Goal: Task Accomplishment & Management: Complete application form

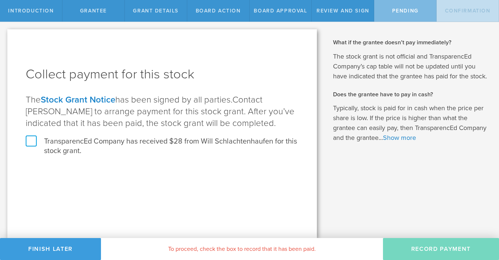
click at [27, 143] on label "TransparencEd Company has received $28 from Will Schlachtenhaufen for this stoc…" at bounding box center [162, 146] width 273 height 19
click at [0, 0] on input "TransparencEd Company has received $28 from Will Schlachtenhaufen for this stoc…" at bounding box center [0, 0] width 0 height 0
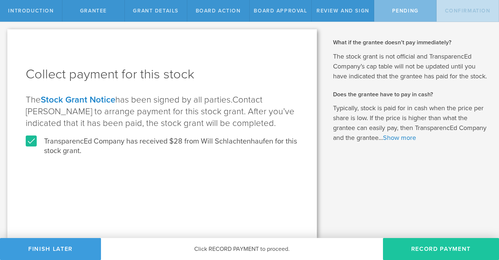
click at [454, 247] on button "Record Payment" at bounding box center [441, 249] width 116 height 22
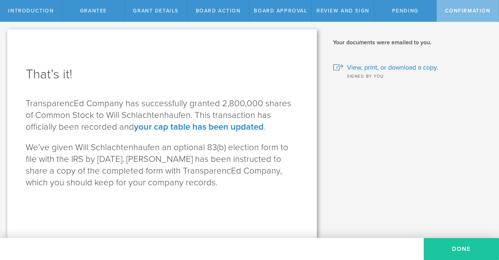
click at [467, 249] on button "Done" at bounding box center [460, 249] width 75 height 22
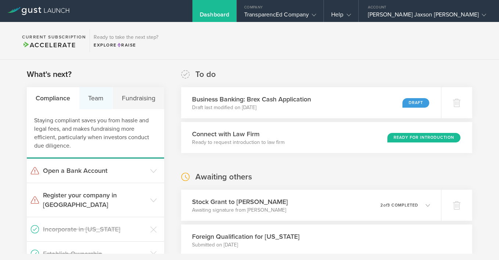
click at [104, 101] on div "Team" at bounding box center [95, 98] width 33 height 22
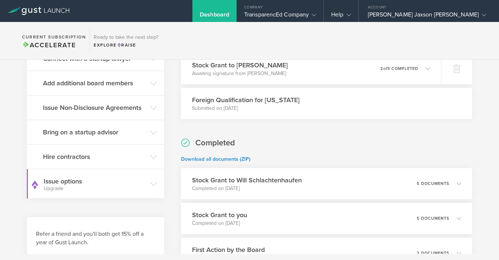
scroll to position [146, 0]
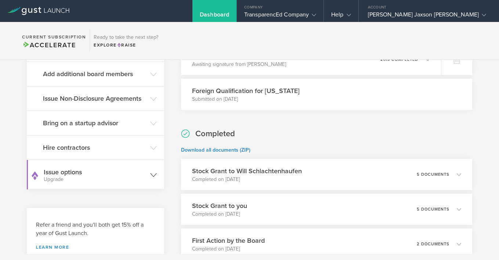
click at [138, 172] on h3 "Issue options Upgrade" at bounding box center [95, 175] width 103 height 15
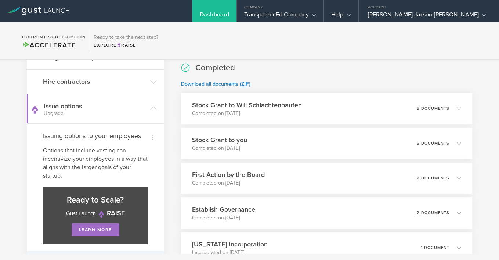
scroll to position [202, 0]
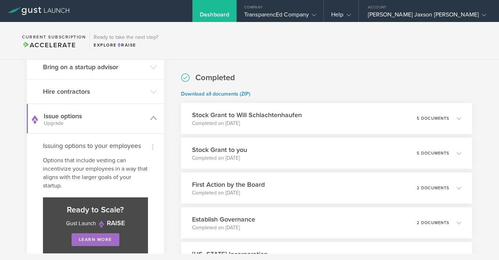
click at [128, 124] on small "Upgrade" at bounding box center [95, 123] width 103 height 5
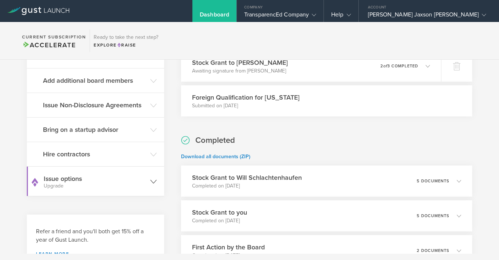
scroll to position [54, 0]
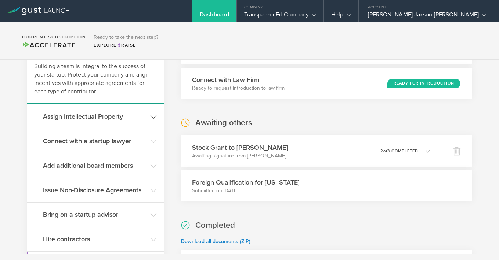
click at [128, 120] on h3 "Assign Intellectual Property" at bounding box center [94, 117] width 103 height 10
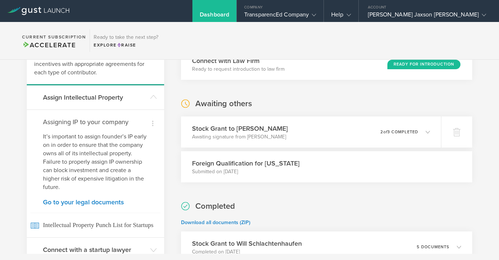
scroll to position [74, 0]
click at [105, 201] on link "Go to your legal documents" at bounding box center [95, 202] width 105 height 7
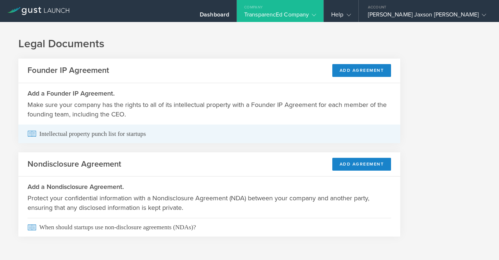
click at [139, 136] on span "Intellectual property punch list for startups" at bounding box center [209, 134] width 363 height 19
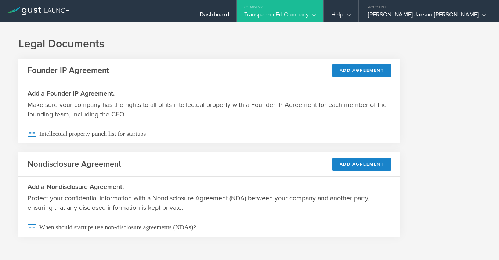
scroll to position [4, 0]
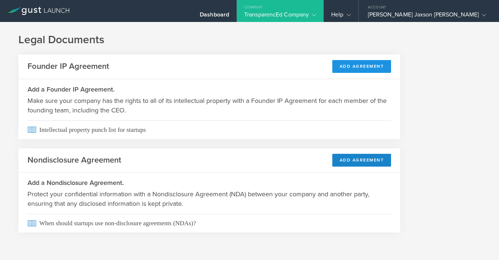
click at [367, 67] on button "Add Agreement" at bounding box center [361, 66] width 59 height 13
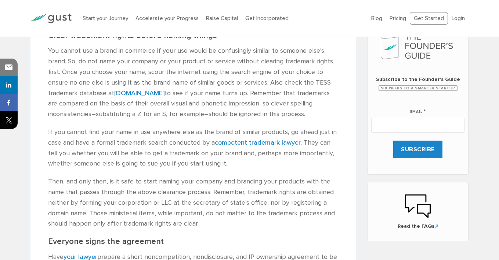
scroll to position [332, 0]
click at [141, 93] on link "uspto.gov" at bounding box center [139, 93] width 50 height 8
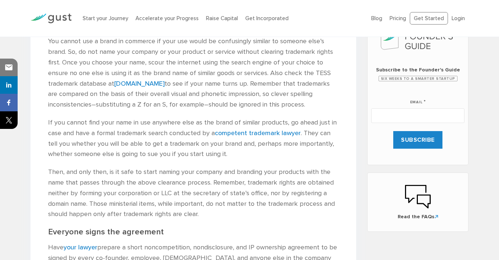
scroll to position [342, 0]
click at [255, 130] on link "competent trademark lawyer" at bounding box center [258, 133] width 86 height 8
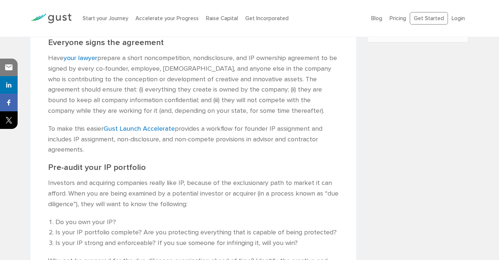
scroll to position [533, 0]
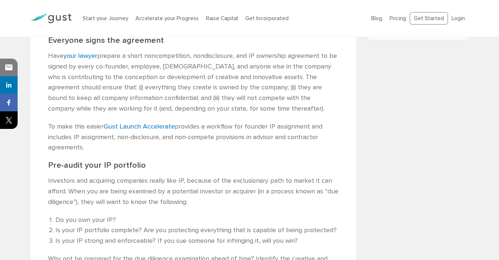
click at [179, 138] on p "To make this easier Gust Launch Accelerate provides a workflow for founder IP a…" at bounding box center [193, 138] width 290 height 32
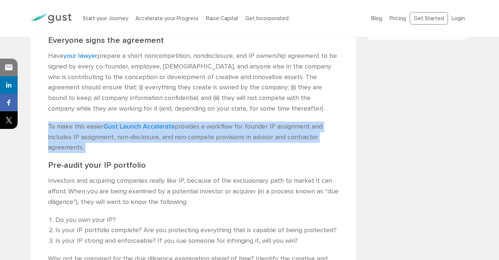
click at [179, 138] on p "To make this easier Gust Launch Accelerate provides a workflow for founder IP a…" at bounding box center [193, 138] width 290 height 32
click at [186, 138] on p "To make this easier Gust Launch Accelerate provides a workflow for founder IP a…" at bounding box center [193, 138] width 290 height 32
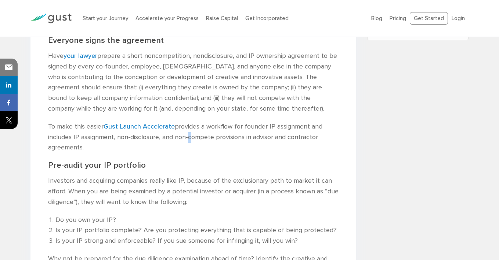
click at [186, 138] on p "To make this easier Gust Launch Accelerate provides a workflow for founder IP a…" at bounding box center [193, 138] width 290 height 32
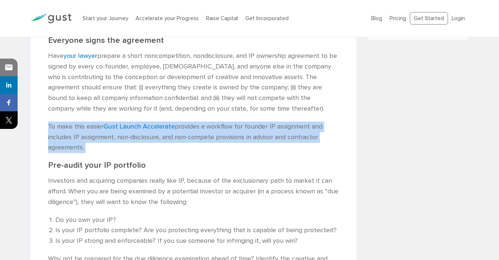
click at [186, 138] on p "To make this easier Gust Launch Accelerate provides a workflow for founder IP a…" at bounding box center [193, 138] width 290 height 32
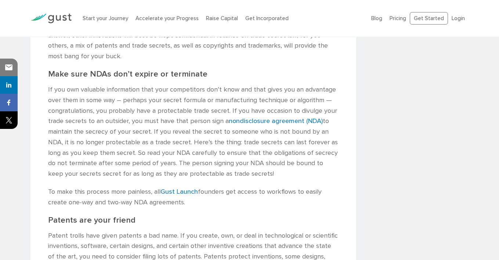
scroll to position [951, 0]
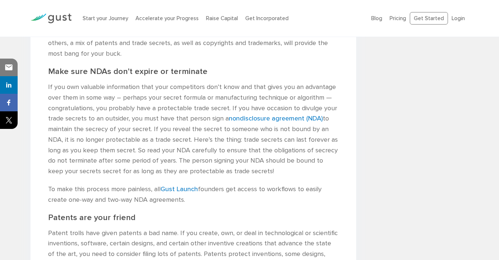
click at [173, 126] on p "If you own valuable information that your competitors don’t know and that gives…" at bounding box center [193, 129] width 290 height 95
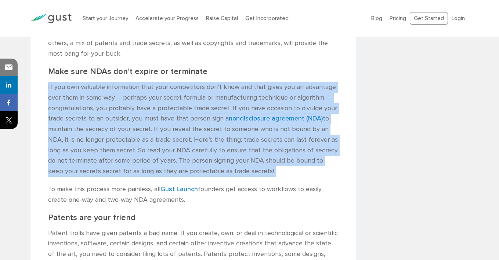
click at [173, 126] on p "If you own valuable information that your competitors don’t know and that gives…" at bounding box center [193, 129] width 290 height 95
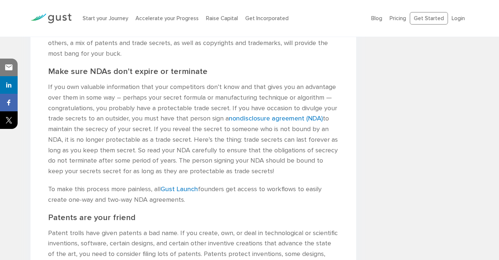
click at [174, 127] on p "If you own valuable information that your competitors don’t know and that gives…" at bounding box center [193, 129] width 290 height 95
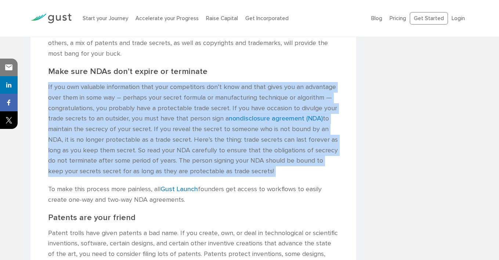
click at [174, 127] on p "If you own valuable information that your competitors don’t know and that gives…" at bounding box center [193, 129] width 290 height 95
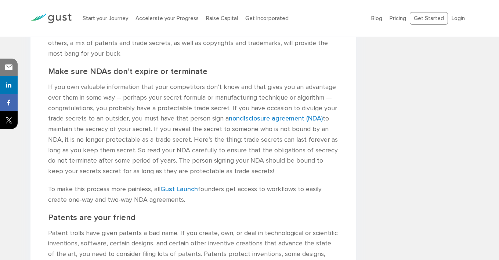
click at [174, 127] on p "If you own valuable information that your competitors don’t know and that gives…" at bounding box center [193, 129] width 290 height 95
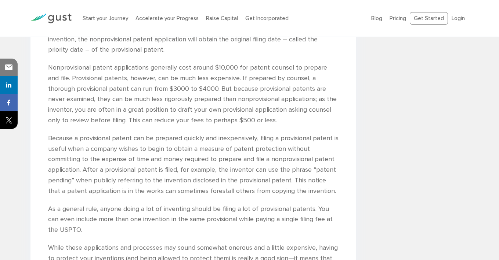
scroll to position [1310, 0]
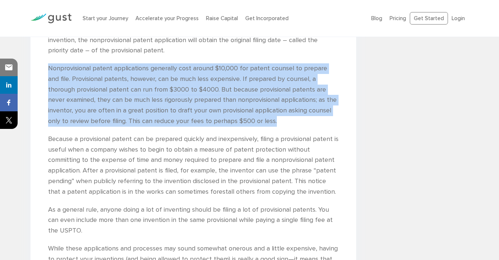
drag, startPoint x: 278, startPoint y: 120, endPoint x: 48, endPoint y: 69, distance: 235.2
click at [48, 69] on p "Nonprovisional patent applications generally cost around $10,000 for patent cou…" at bounding box center [193, 94] width 290 height 63
copy p "Nonprovisional patent applications generally cost around $10,000 for patent cou…"
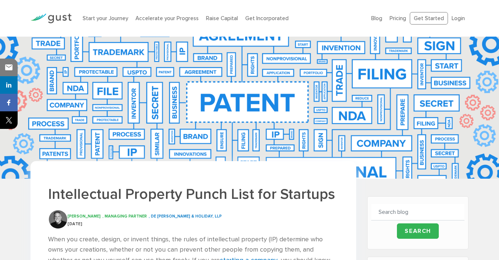
scroll to position [61, 0]
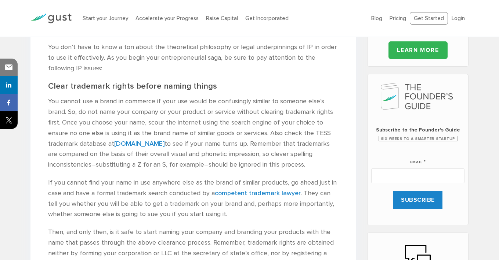
scroll to position [266, 0]
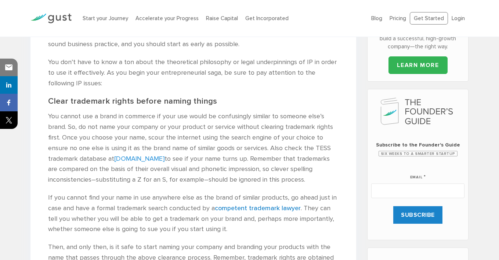
click at [127, 161] on link "[DOMAIN_NAME]" at bounding box center [139, 159] width 50 height 8
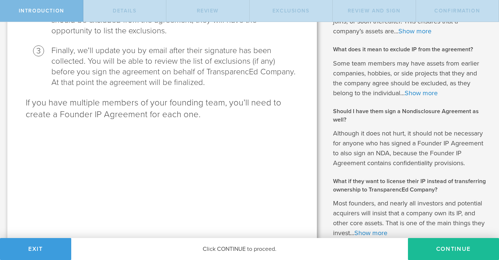
scroll to position [250, 0]
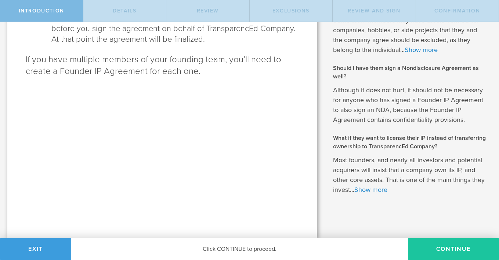
click at [452, 249] on button "Continue" at bounding box center [453, 249] width 91 height 22
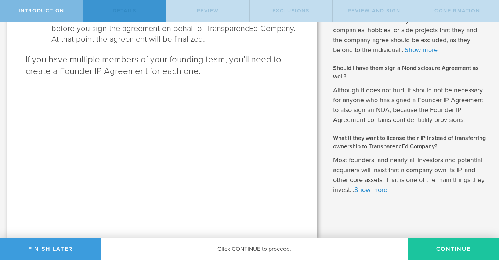
scroll to position [0, 0]
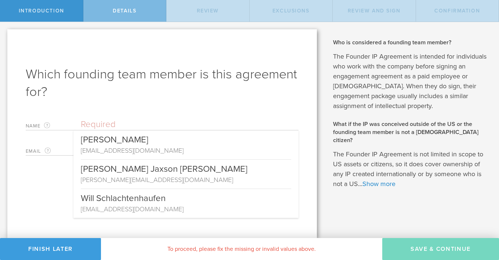
click at [193, 123] on input "text" at bounding box center [190, 124] width 218 height 11
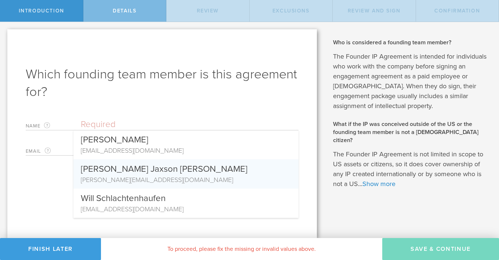
click at [188, 169] on div "[PERSON_NAME] Jaxson [PERSON_NAME]" at bounding box center [186, 168] width 210 height 16
type input "[PERSON_NAME] Jaxson [PERSON_NAME]"
type input "[PERSON_NAME][EMAIL_ADDRESS][DOMAIN_NAME]"
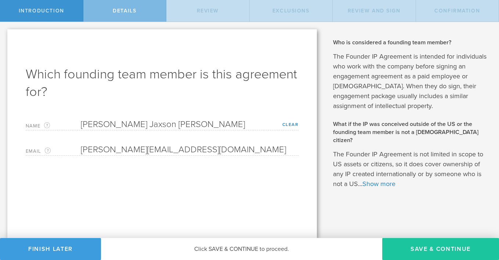
click at [412, 247] on button "Save & Continue" at bounding box center [440, 249] width 117 height 22
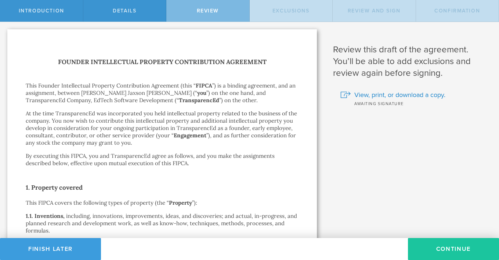
click at [441, 247] on button "Continue" at bounding box center [453, 249] width 91 height 22
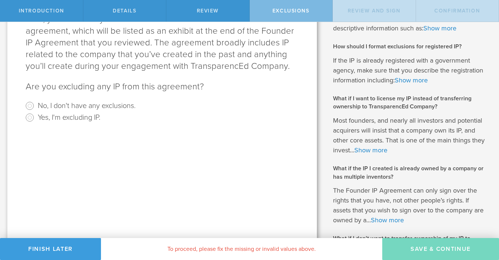
scroll to position [101, 0]
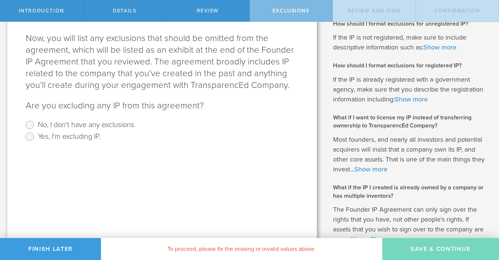
click at [112, 124] on label "No, I don't have any exclusions." at bounding box center [87, 124] width 98 height 11
click at [36, 124] on input "No, I don't have any exclusions." at bounding box center [30, 125] width 12 height 12
radio input "true"
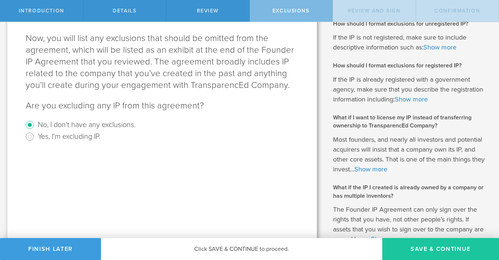
click at [430, 242] on button "Save & Continue" at bounding box center [440, 249] width 117 height 22
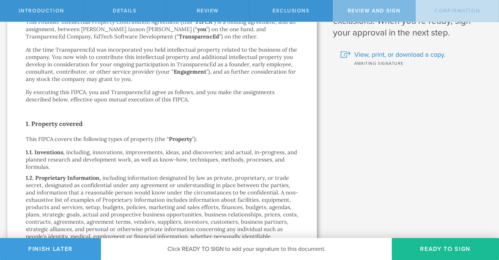
scroll to position [0, 0]
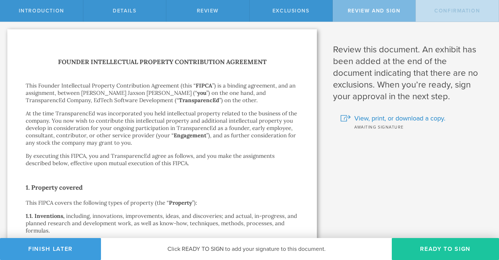
click at [421, 248] on button "Ready to Sign" at bounding box center [444, 249] width 107 height 22
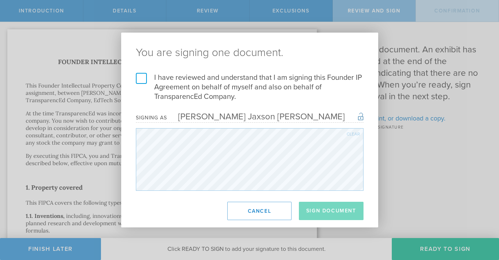
click at [138, 77] on label "I have reviewed and understand that I am signing this Founder IP Agreement on b…" at bounding box center [249, 87] width 227 height 29
click at [0, 0] on input "I have reviewed and understand that I am signing this Founder IP Agreement on b…" at bounding box center [0, 0] width 0 height 0
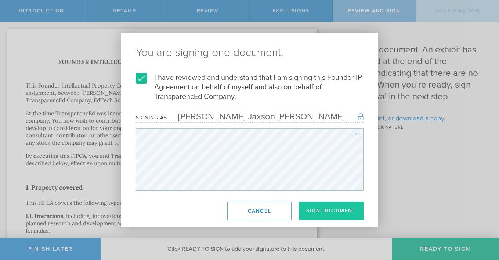
click at [330, 208] on button "Sign Document" at bounding box center [331, 211] width 65 height 18
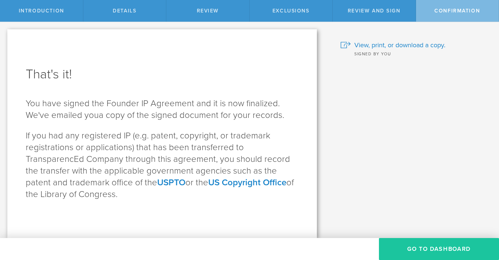
click at [419, 246] on button "Go To Dashboard" at bounding box center [439, 249] width 120 height 22
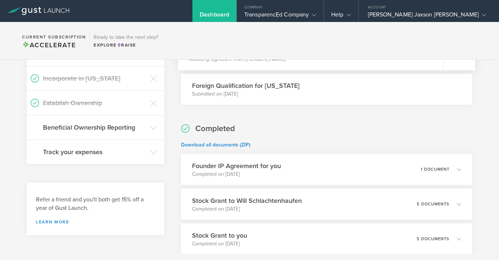
scroll to position [120, 0]
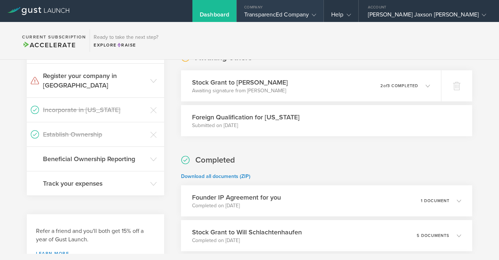
click at [316, 18] on div "TransparencEd Company" at bounding box center [280, 16] width 72 height 11
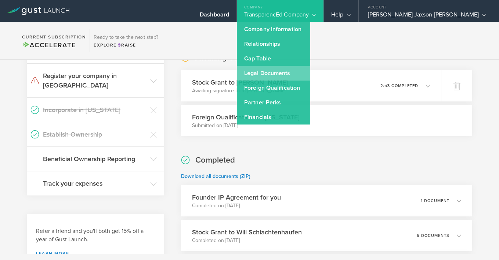
click at [310, 70] on link "Legal Documents" at bounding box center [273, 73] width 73 height 15
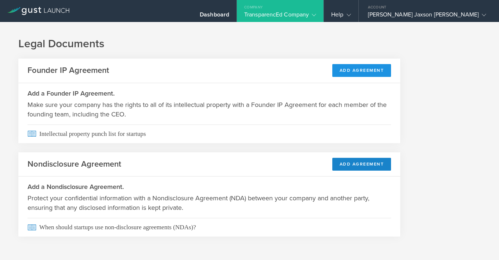
click at [371, 74] on button "Add Agreement" at bounding box center [361, 70] width 59 height 13
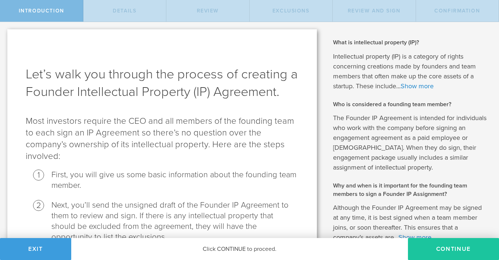
click at [427, 248] on button "Continue" at bounding box center [453, 249] width 91 height 22
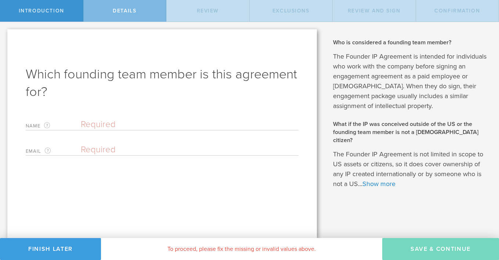
click at [180, 126] on input "text" at bounding box center [190, 124] width 218 height 11
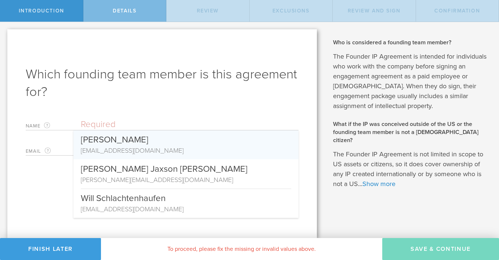
click at [175, 149] on div "[EMAIL_ADDRESS][DOMAIN_NAME]" at bounding box center [186, 151] width 210 height 10
type input "[PERSON_NAME]"
type input "[EMAIL_ADDRESS][DOMAIN_NAME]"
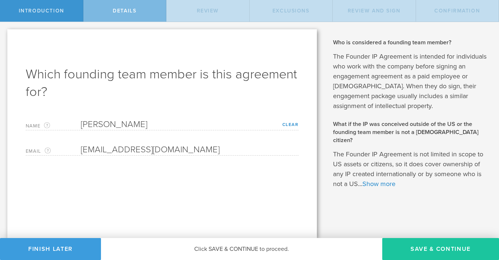
click at [431, 245] on button "Save & Continue" at bounding box center [440, 249] width 117 height 22
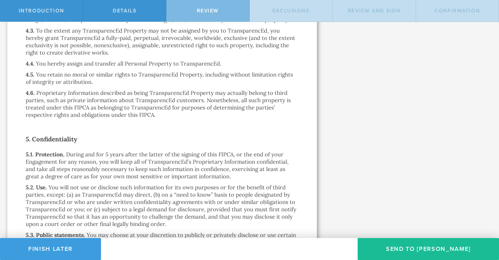
scroll to position [806, 0]
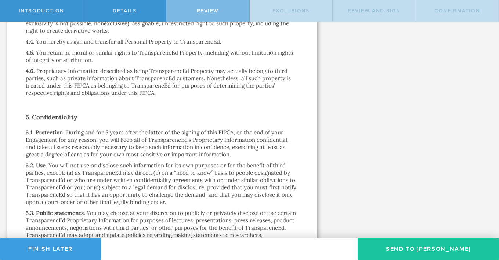
click at [424, 252] on button "Send To [PERSON_NAME]" at bounding box center [427, 249] width 141 height 22
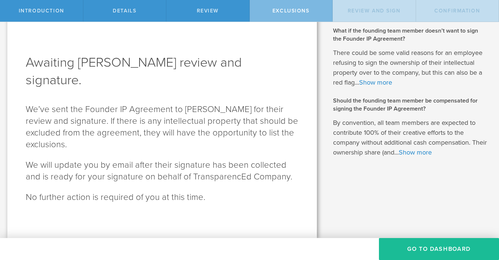
scroll to position [0, 0]
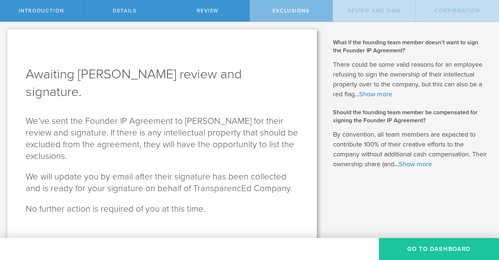
click at [422, 256] on button "Go To Dashboard" at bounding box center [439, 249] width 120 height 22
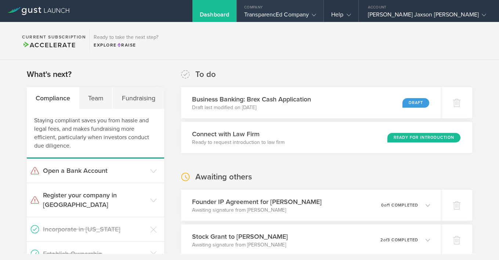
click at [323, 10] on div "Company" at bounding box center [280, 5] width 87 height 11
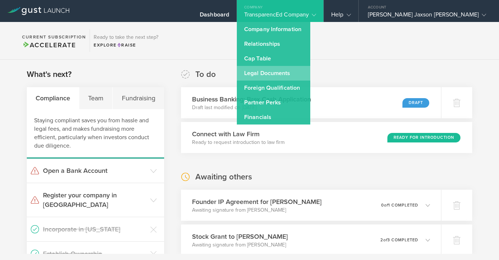
click at [310, 75] on link "Legal Documents" at bounding box center [273, 73] width 73 height 15
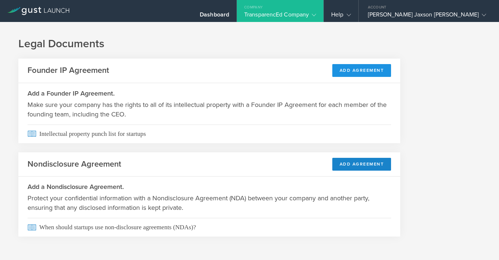
click at [345, 73] on button "Add Agreement" at bounding box center [361, 70] width 59 height 13
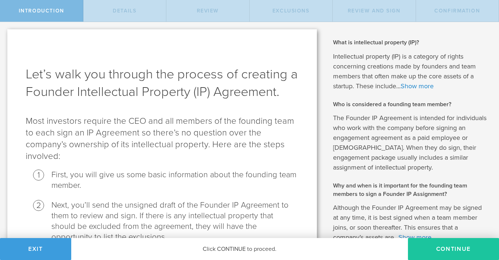
click at [428, 244] on button "Continue" at bounding box center [453, 249] width 91 height 22
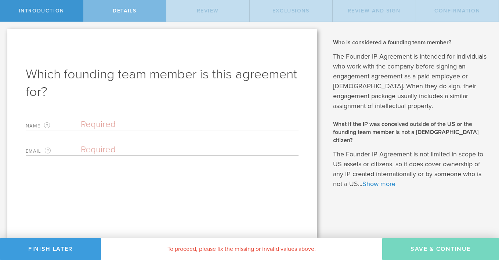
click at [149, 122] on input "text" at bounding box center [190, 124] width 218 height 11
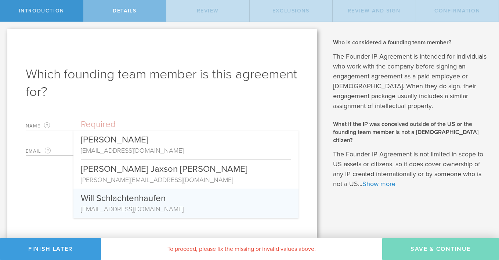
click at [155, 200] on div "Will Schlachtenhaufen" at bounding box center [186, 197] width 210 height 16
type input "Will Schlachtenhaufen"
type input "[EMAIL_ADDRESS][DOMAIN_NAME]"
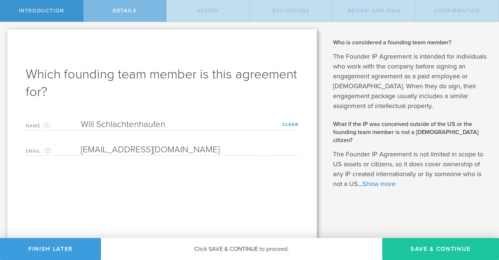
click at [457, 251] on button "Save & Continue" at bounding box center [440, 249] width 117 height 22
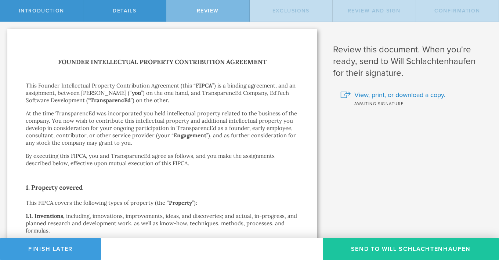
click at [456, 249] on button "Send To Will Schlachtenhaufen" at bounding box center [410, 249] width 176 height 22
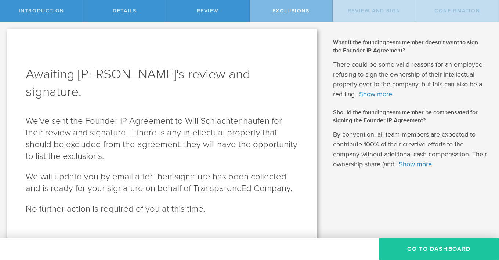
click at [445, 249] on button "Go To Dashboard" at bounding box center [439, 249] width 120 height 22
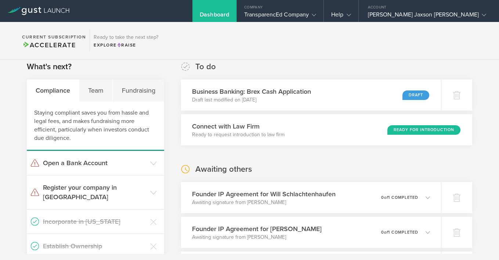
scroll to position [17, 0]
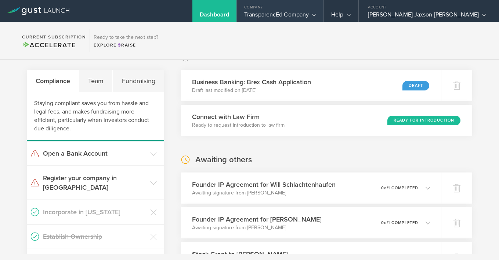
click at [316, 12] on div "TransparencEd Company" at bounding box center [280, 16] width 72 height 11
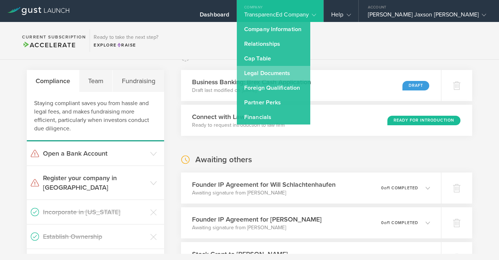
click at [310, 73] on link "Legal Documents" at bounding box center [273, 73] width 73 height 15
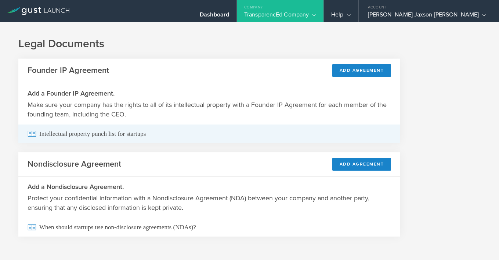
scroll to position [4, 0]
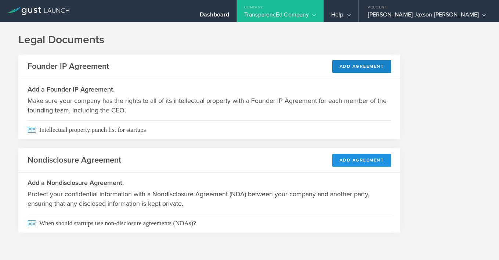
click at [372, 160] on button "Add Agreement" at bounding box center [361, 160] width 59 height 13
click at [360, 165] on button "Add Agreement" at bounding box center [361, 160] width 59 height 13
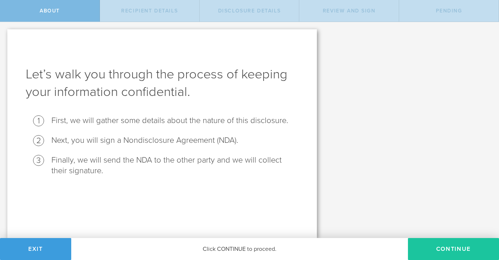
click at [437, 244] on button "Continue" at bounding box center [453, 249] width 91 height 22
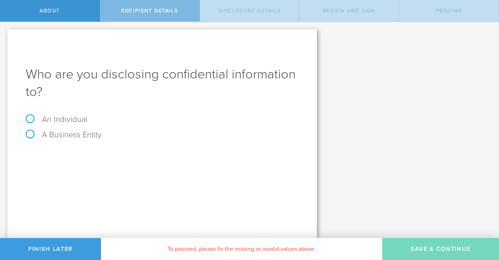
click at [70, 125] on div "An Individual" at bounding box center [162, 123] width 273 height 15
click at [74, 118] on label "An Individual" at bounding box center [57, 120] width 62 height 10
click at [5, 34] on input "An Individual" at bounding box center [2, 28] width 5 height 12
radio input "true"
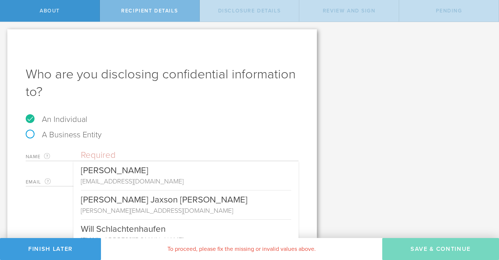
click at [172, 160] on input "text" at bounding box center [190, 155] width 218 height 11
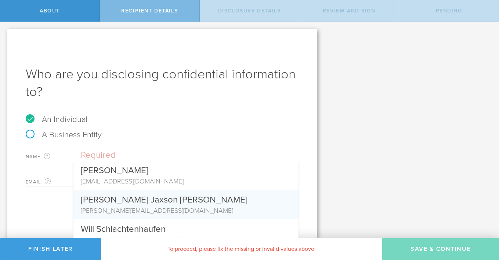
scroll to position [11, 0]
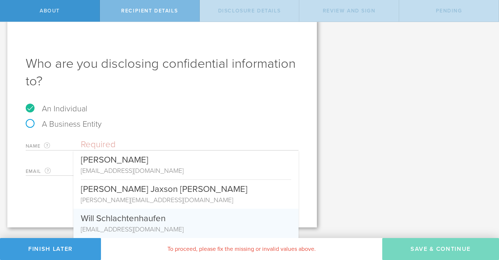
click at [178, 222] on div "Will Schlachtenhaufen" at bounding box center [186, 217] width 210 height 16
type input "Will Schlachtenhaufen"
type input "[EMAIL_ADDRESS][DOMAIN_NAME]"
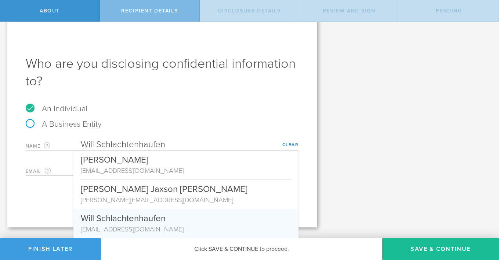
scroll to position [0, 0]
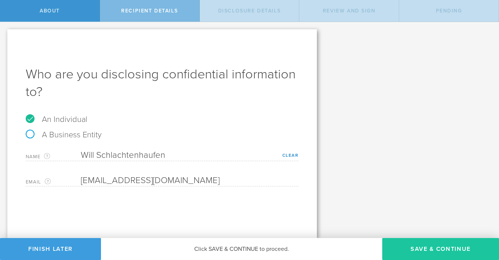
click at [407, 246] on button "Save & Continue" at bounding box center [440, 249] width 117 height 22
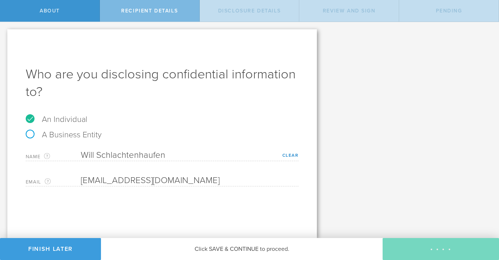
select select "string:5 years"
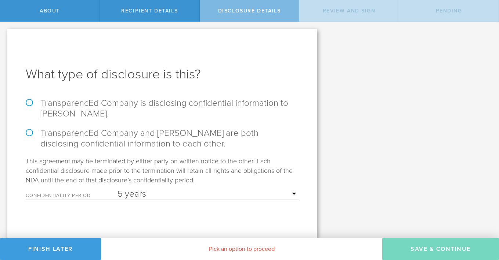
click at [189, 146] on label "TransparencEd Company and Will Schlachtenhaufen are both disclosing confidentia…" at bounding box center [162, 138] width 273 height 21
click at [5, 37] on input "TransparencEd Company and Will Schlachtenhaufen are both disclosing confidentia…" at bounding box center [2, 29] width 5 height 15
radio input "true"
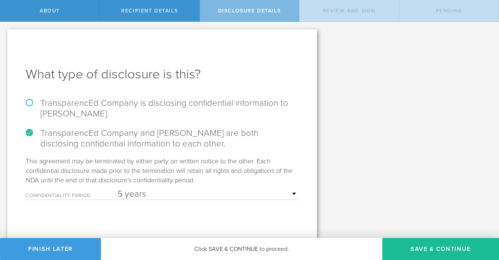
click at [212, 194] on select "1 year 2 years 3 years 4 years 5 years" at bounding box center [207, 194] width 181 height 11
click at [117, 189] on select "1 year 2 years 3 years 4 years 5 years" at bounding box center [207, 194] width 181 height 11
click at [412, 243] on button "Save & Continue" at bounding box center [440, 249] width 117 height 22
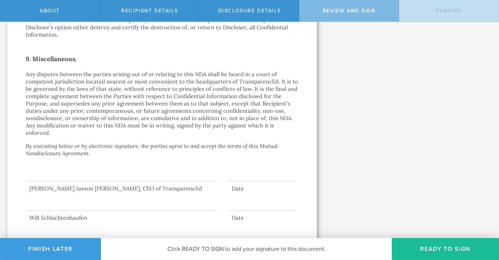
scroll to position [664, 0]
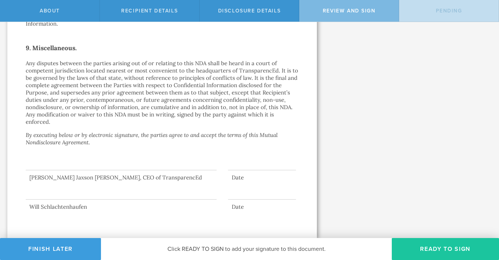
click at [433, 246] on button "Ready to Sign" at bounding box center [444, 249] width 107 height 22
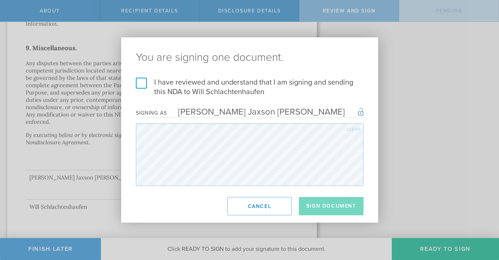
click at [146, 84] on label "I have reviewed and understand that I am signing and sending this NDA to Will S…" at bounding box center [249, 87] width 227 height 19
click at [0, 0] on input "I have reviewed and understand that I am signing and sending this NDA to Will S…" at bounding box center [0, 0] width 0 height 0
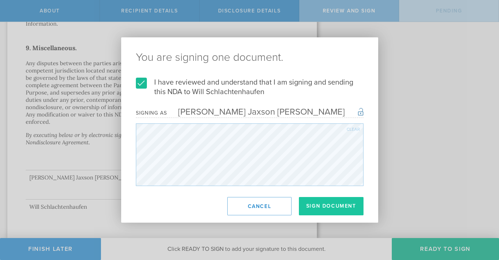
click at [328, 208] on button "Sign Document" at bounding box center [331, 206] width 65 height 18
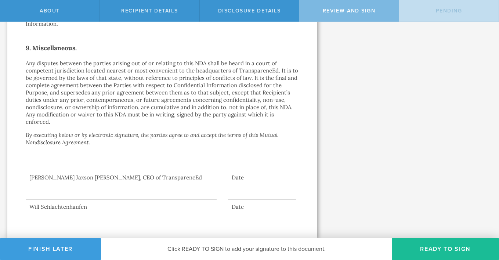
scroll to position [0, 0]
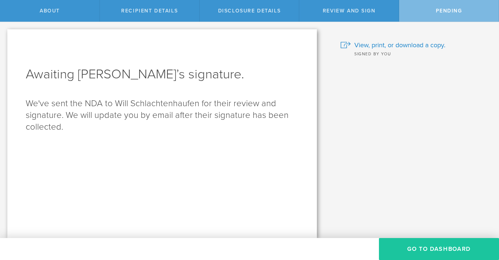
click at [420, 248] on button "Go to dashboard" at bounding box center [439, 249] width 120 height 22
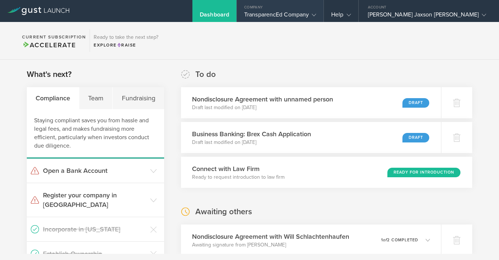
click at [316, 13] on div "TransparencEd Company" at bounding box center [280, 16] width 72 height 11
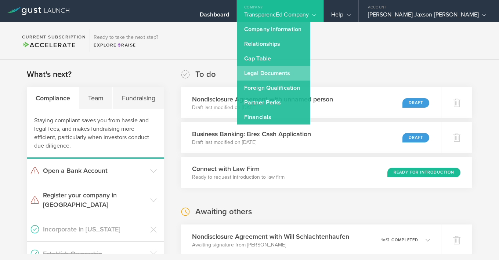
click at [310, 72] on link "Legal Documents" at bounding box center [273, 73] width 73 height 15
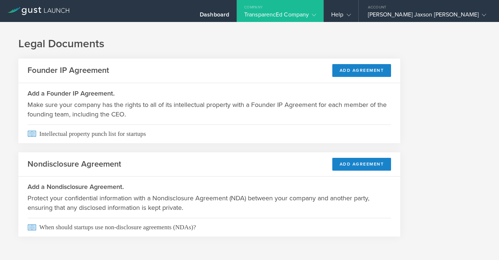
scroll to position [4, 0]
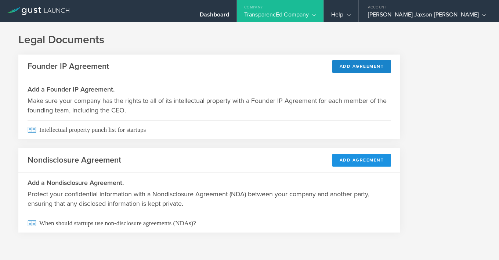
click at [351, 160] on button "Add Agreement" at bounding box center [361, 160] width 59 height 13
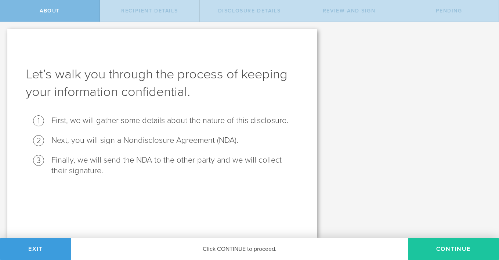
click at [439, 245] on button "Continue" at bounding box center [453, 249] width 91 height 22
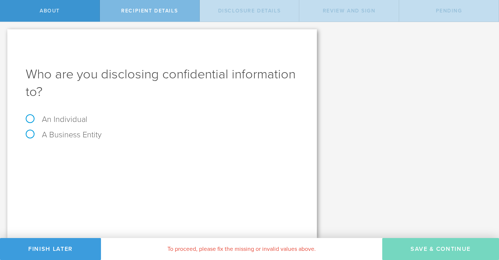
click at [81, 117] on label "An Individual" at bounding box center [57, 120] width 62 height 10
click at [5, 34] on input "An Individual" at bounding box center [2, 28] width 5 height 12
radio input "true"
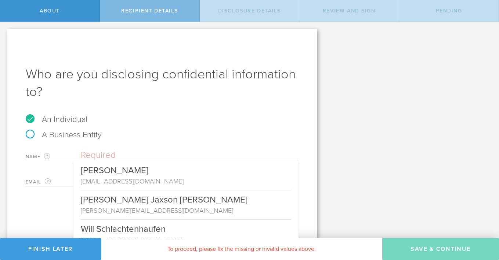
click at [128, 153] on input "text" at bounding box center [190, 155] width 218 height 11
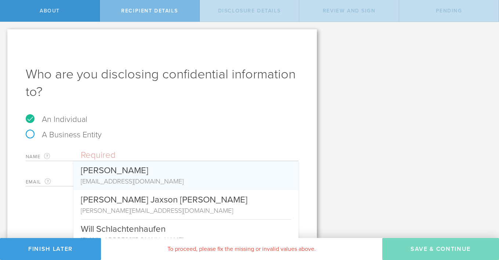
click at [130, 166] on div "[PERSON_NAME]" at bounding box center [186, 168] width 210 height 15
type input "[PERSON_NAME]"
type input "[EMAIL_ADDRESS][DOMAIN_NAME]"
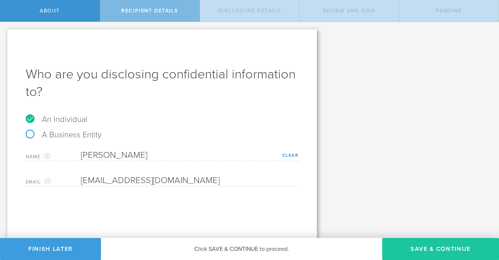
click at [424, 243] on button "Save & Continue" at bounding box center [440, 249] width 117 height 22
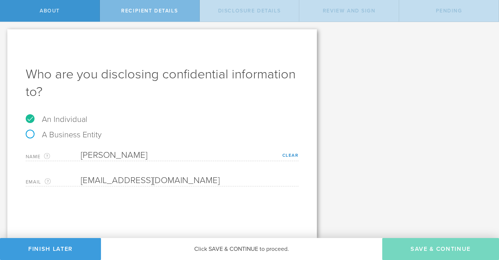
select select "string:5 years"
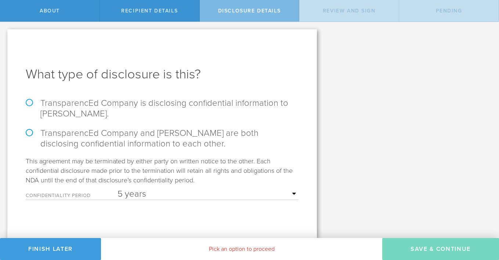
click at [79, 137] on label "TransparencEd Company and [PERSON_NAME] are both disclosing confidential inform…" at bounding box center [162, 138] width 273 height 21
click at [5, 37] on input "TransparencEd Company and [PERSON_NAME] are both disclosing confidential inform…" at bounding box center [2, 29] width 5 height 15
radio input "true"
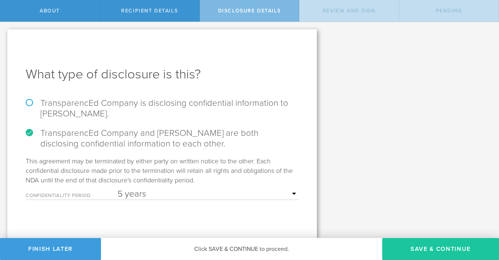
click at [415, 249] on button "Save & Continue" at bounding box center [440, 249] width 117 height 22
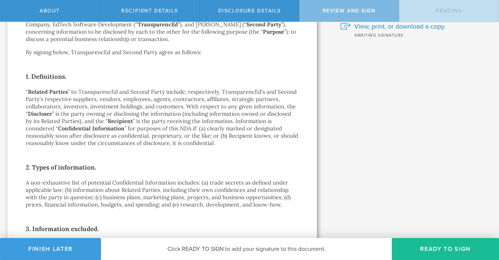
scroll to position [15, 0]
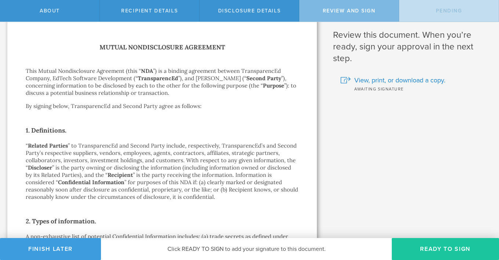
click at [417, 247] on button "Ready to Sign" at bounding box center [444, 249] width 107 height 22
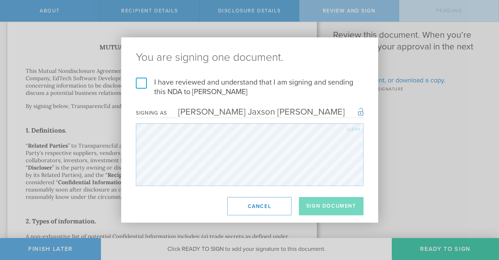
click at [142, 80] on label "I have reviewed and understand that I am signing and sending this NDA to Camero…" at bounding box center [249, 87] width 227 height 19
click at [0, 0] on input "I have reviewed and understand that I am signing and sending this NDA to Camero…" at bounding box center [0, 0] width 0 height 0
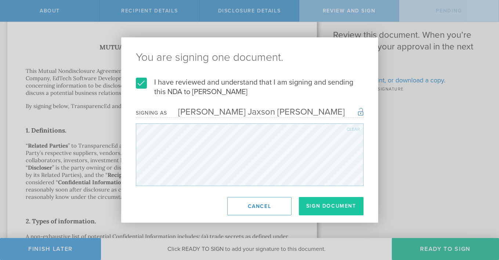
click at [345, 209] on button "Sign Document" at bounding box center [331, 206] width 65 height 18
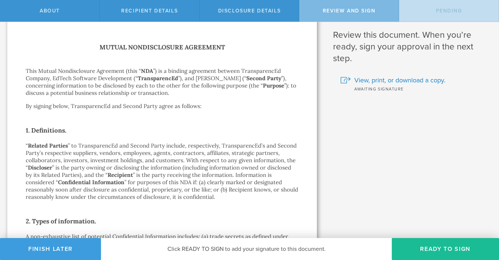
scroll to position [0, 0]
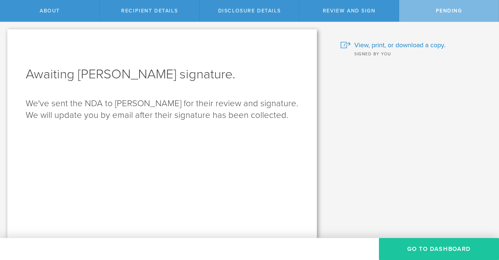
click at [443, 244] on button "Go to dashboard" at bounding box center [439, 249] width 120 height 22
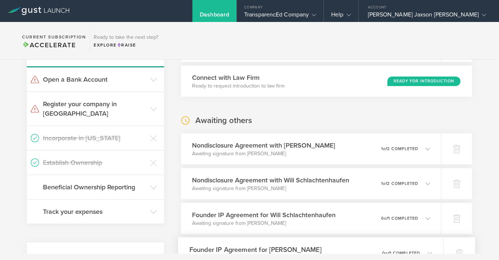
scroll to position [91, 0]
click at [142, 183] on h3 "Beneficial Ownership Reporting" at bounding box center [94, 188] width 103 height 10
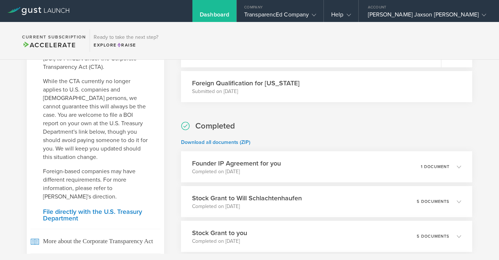
scroll to position [328, 0]
click at [172, 109] on div "What's next? Compliance Team Fundraising Staying compliant saves you from hassl…" at bounding box center [249, 67] width 499 height 671
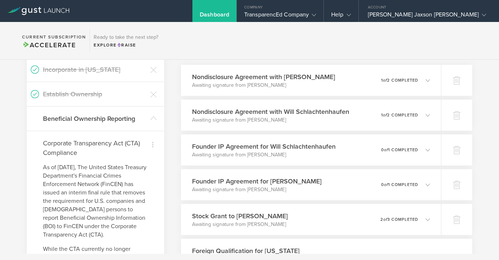
scroll to position [138, 0]
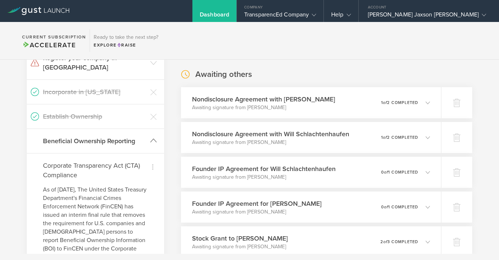
click at [136, 136] on h3 "Beneficial Ownership Reporting" at bounding box center [94, 141] width 103 height 10
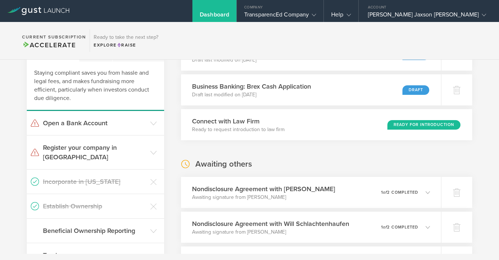
scroll to position [0, 0]
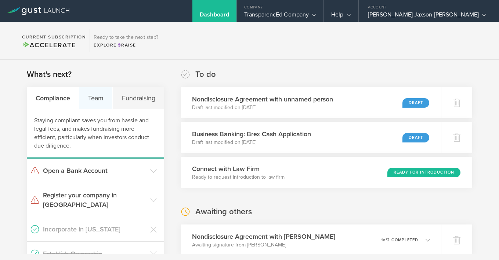
click at [108, 100] on div "Team" at bounding box center [95, 98] width 33 height 22
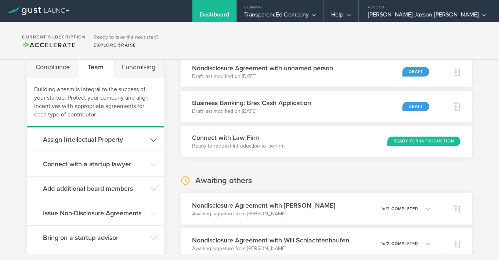
scroll to position [39, 0]
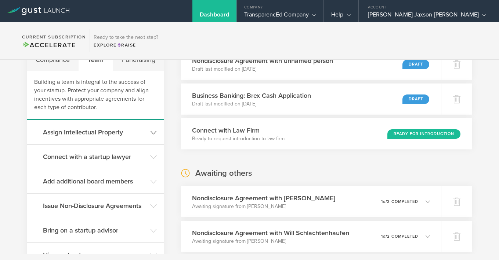
click at [132, 131] on h3 "Assign Intellectual Property" at bounding box center [94, 133] width 103 height 10
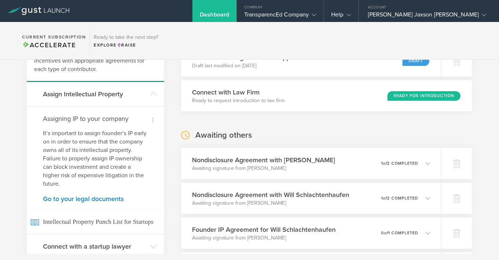
scroll to position [77, 0]
click at [117, 196] on link "Go to your legal documents" at bounding box center [95, 198] width 105 height 7
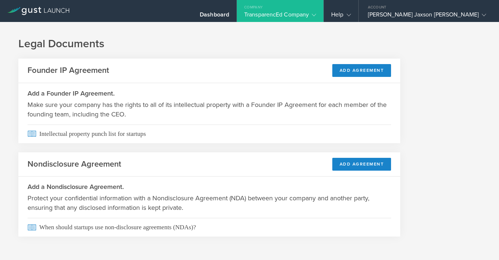
scroll to position [4, 0]
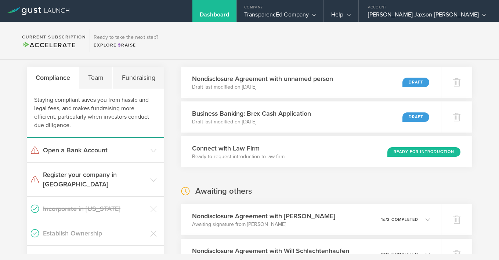
scroll to position [22, 0]
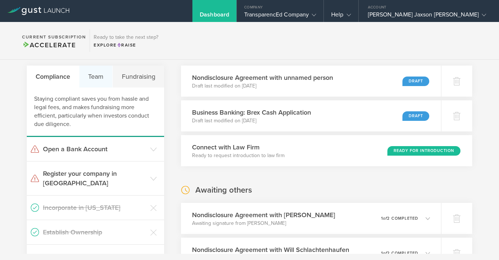
click at [101, 83] on div "Team" at bounding box center [95, 77] width 33 height 22
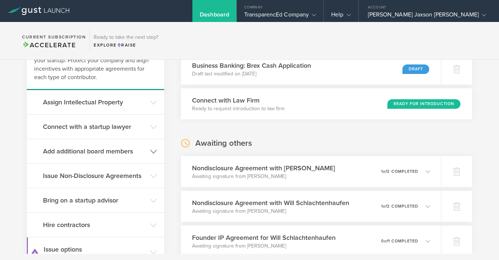
scroll to position [71, 0]
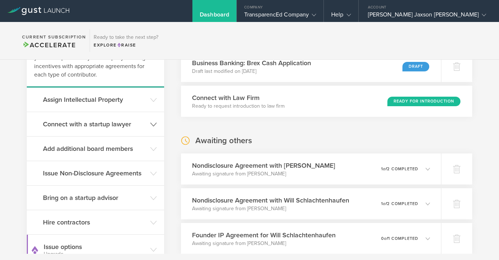
click at [136, 128] on h3 "Connect with a startup lawyer" at bounding box center [94, 125] width 103 height 10
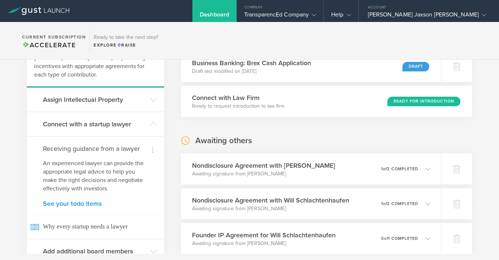
click at [92, 203] on link "See your todo items" at bounding box center [95, 204] width 105 height 7
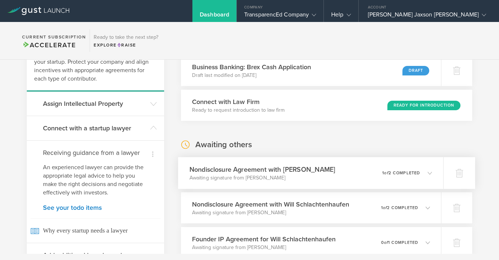
scroll to position [62, 0]
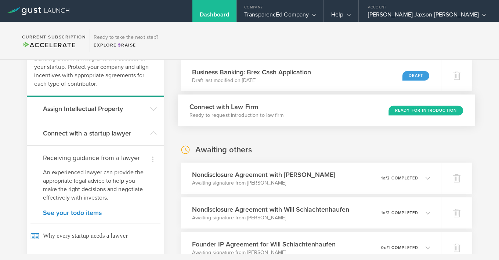
click at [353, 114] on div "Connect with Law Firm Ready to request introduction to law firm Ready for Intro…" at bounding box center [326, 111] width 297 height 32
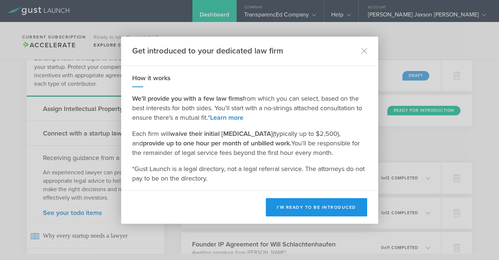
click at [337, 216] on div "I’m ready to be introduced" at bounding box center [249, 207] width 257 height 33
click at [340, 209] on button "I’m ready to be introduced" at bounding box center [316, 207] width 101 height 18
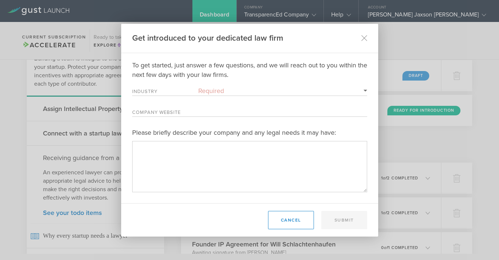
click at [292, 91] on select "Required 3D Printing Administrative Services Adtech Advanced Manufacturing Aero…" at bounding box center [282, 91] width 169 height 10
select select "education"
click at [198, 86] on select "Required 3D Printing Administrative Services Adtech Advanced Manufacturing Aero…" at bounding box center [282, 91] width 169 height 10
click at [300, 89] on select "Required 3D Printing Administrative Services Adtech Advanced Manufacturing Aero…" at bounding box center [282, 91] width 169 height 10
click at [211, 111] on input "Company Website" at bounding box center [282, 112] width 169 height 10
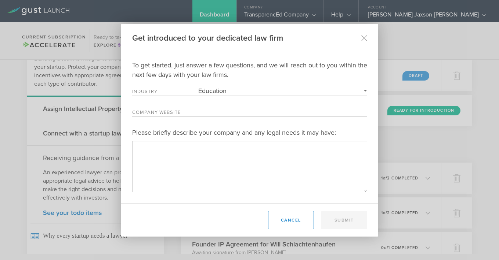
click at [173, 109] on div "Company Website" at bounding box center [249, 112] width 235 height 10
click at [216, 113] on input "Company Website" at bounding box center [282, 112] width 169 height 10
type input "[DOMAIN_NAME]"
click at [211, 150] on textarea "Please briefly describe your company and any legal needs it may have:" at bounding box center [249, 166] width 235 height 51
type textarea "d"
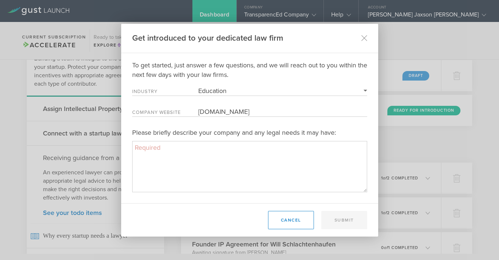
click at [279, 170] on textarea "Please briefly describe your company and any legal needs it may have:" at bounding box center [249, 166] width 235 height 51
paste textarea "LoremipsumdOl sitame CON (Adipisci Elitseddo Eiusmo) tem incididu utlaboreetdo …"
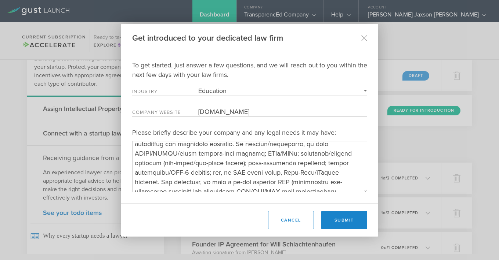
scroll to position [114, 0]
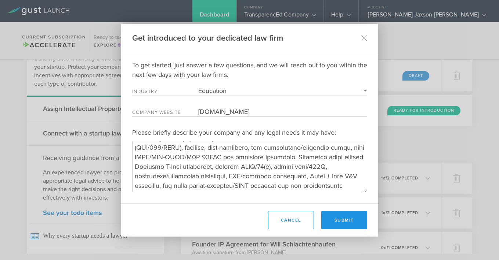
type textarea "LoremipsumdOl sitame CON (Adipisci Elitseddo Eiusmo) tem incididu utlaboreetdo …"
click at [357, 224] on button "Submit" at bounding box center [344, 220] width 46 height 18
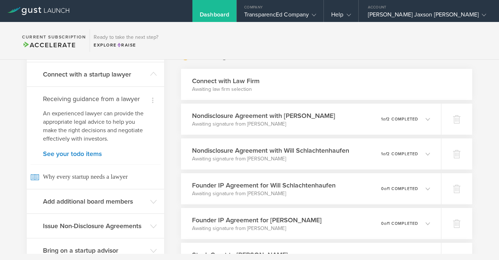
scroll to position [122, 0]
click at [324, 48] on section "Current Subscription Accelerate Ready to take the next step? Explore Raise" at bounding box center [249, 41] width 499 height 38
drag, startPoint x: 316, startPoint y: 49, endPoint x: 192, endPoint y: 32, distance: 125.5
click at [192, 32] on section "Current Subscription Accelerate Ready to take the next step? Explore Raise" at bounding box center [249, 41] width 499 height 38
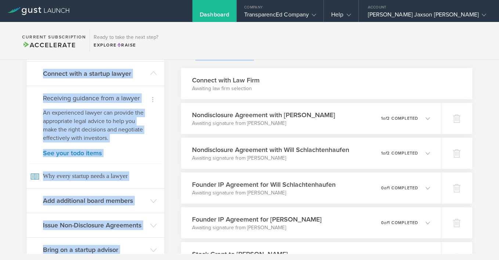
drag, startPoint x: 192, startPoint y: 32, endPoint x: 336, endPoint y: 66, distance: 147.7
click at [336, 66] on body "Dashboard Company TransparencEd Company Company Information Relationships Cap T…" at bounding box center [249, 130] width 499 height 260
click at [338, 45] on section "Current Subscription Accelerate Ready to take the next step? Explore Raise" at bounding box center [249, 41] width 499 height 38
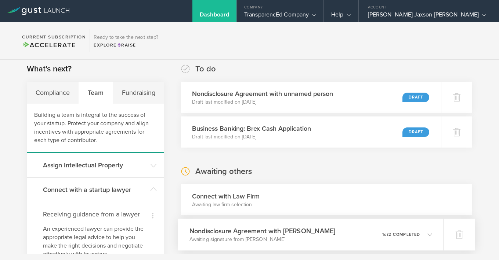
scroll to position [0, 0]
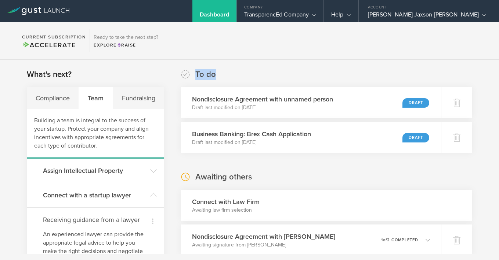
drag, startPoint x: 223, startPoint y: 70, endPoint x: 175, endPoint y: 68, distance: 47.8
click at [220, 59] on section "Current Subscription Accelerate Ready to take the next step? Explore Raise" at bounding box center [249, 41] width 499 height 38
